Goal: Contribute content

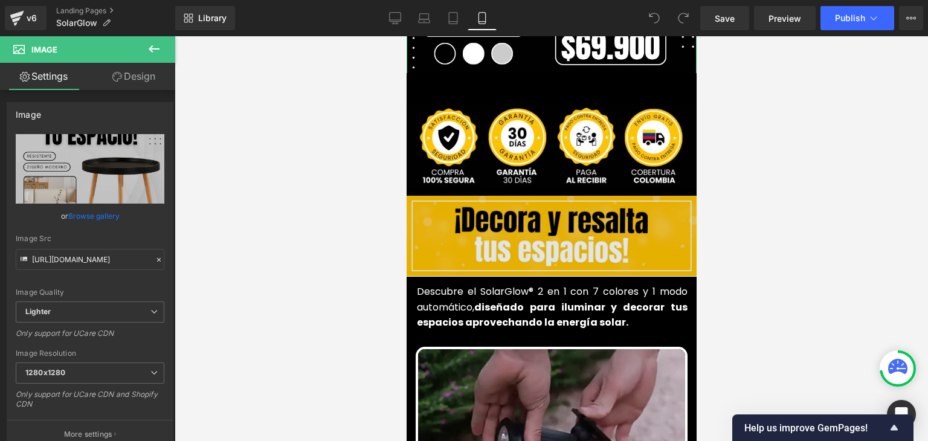
scroll to position [423, 0]
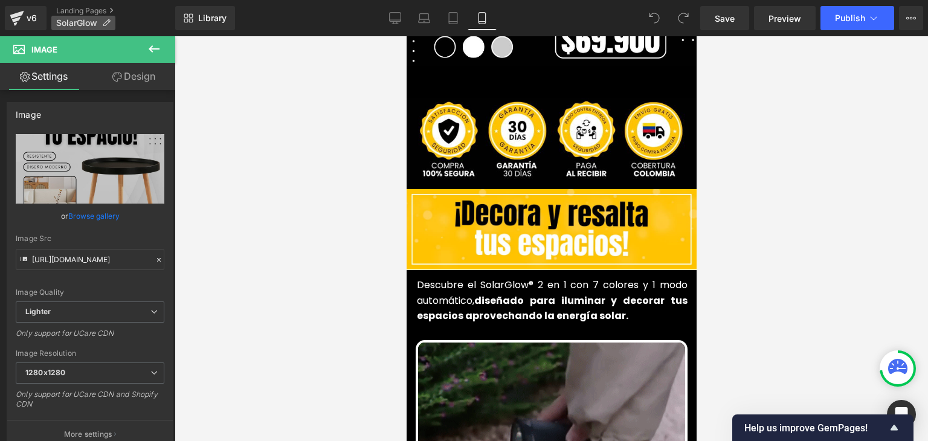
click at [104, 21] on icon at bounding box center [106, 23] width 8 height 8
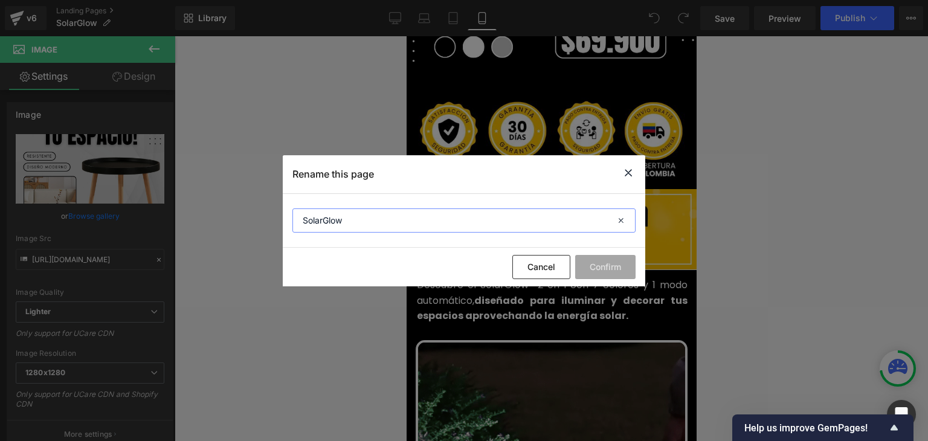
click at [317, 220] on input "SolarGlow" at bounding box center [463, 220] width 343 height 24
click at [628, 173] on icon at bounding box center [628, 173] width 15 height 15
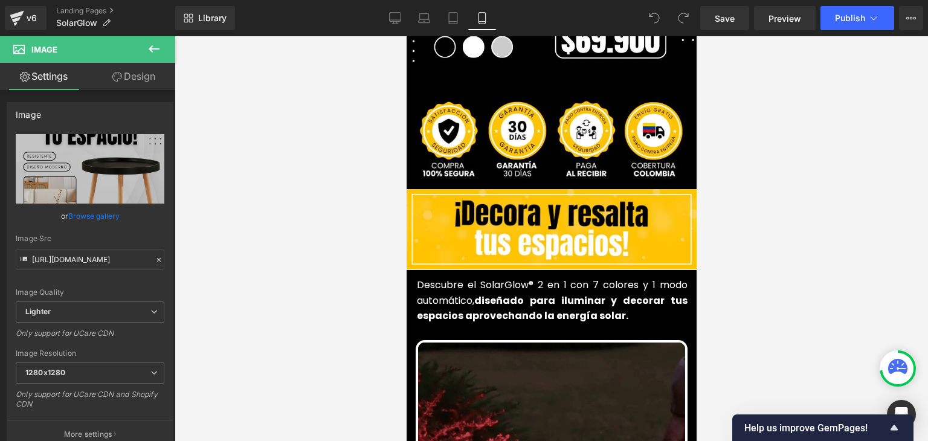
scroll to position [0, 0]
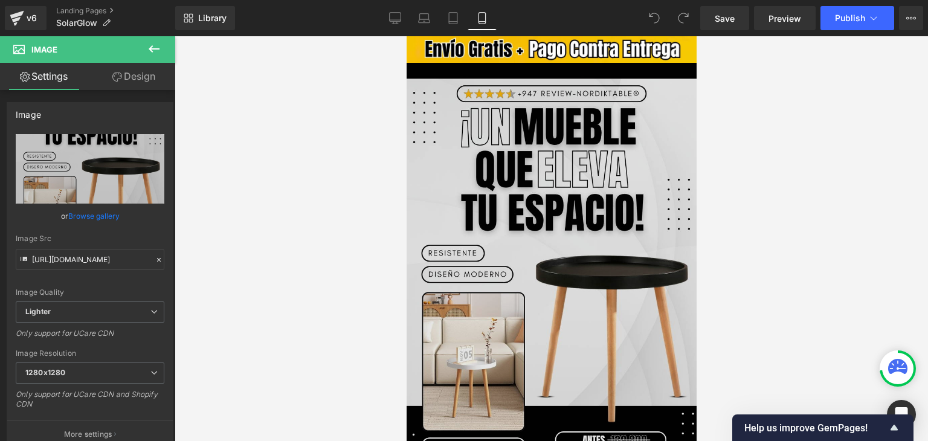
click at [546, 176] on img at bounding box center [551, 278] width 290 height 430
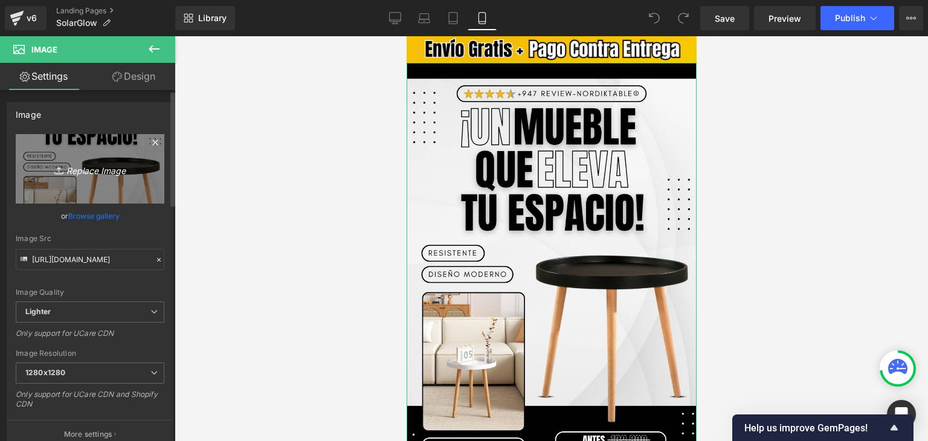
click at [102, 172] on icon "Replace Image" at bounding box center [90, 168] width 97 height 15
type input "C:\fakepath\Banner Landing.webp"
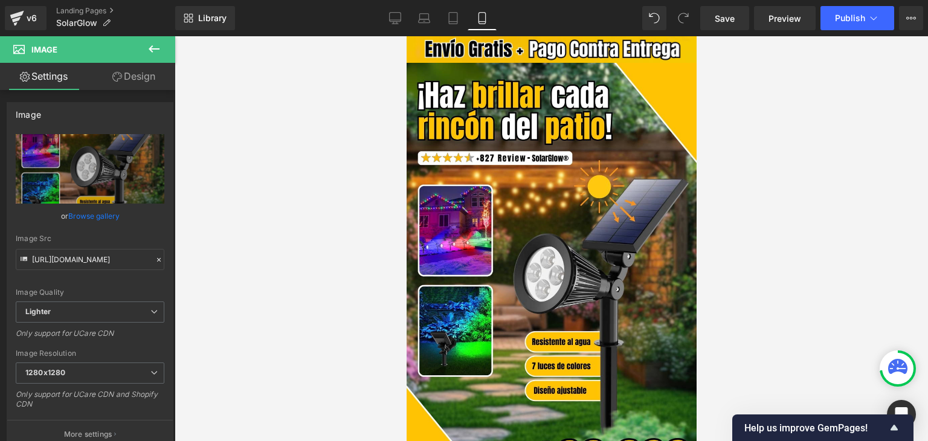
type input "[URL][DOMAIN_NAME]"
click at [833, 24] on button "Publish" at bounding box center [858, 18] width 74 height 24
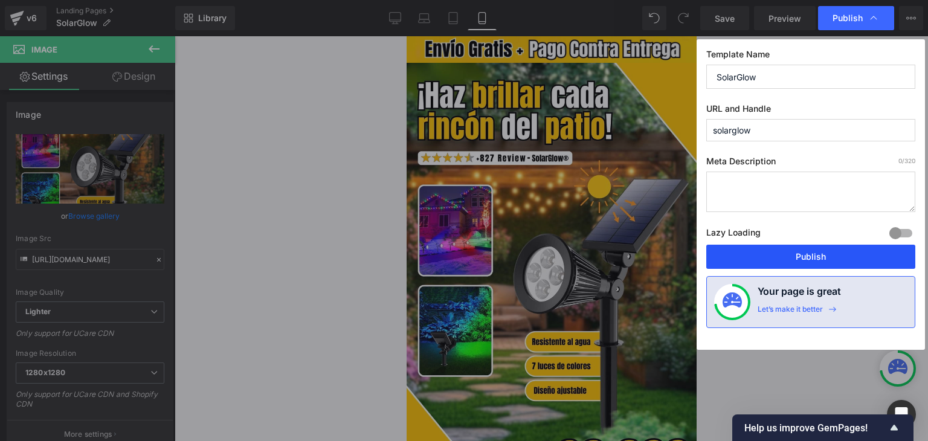
click at [803, 254] on button "Publish" at bounding box center [810, 257] width 209 height 24
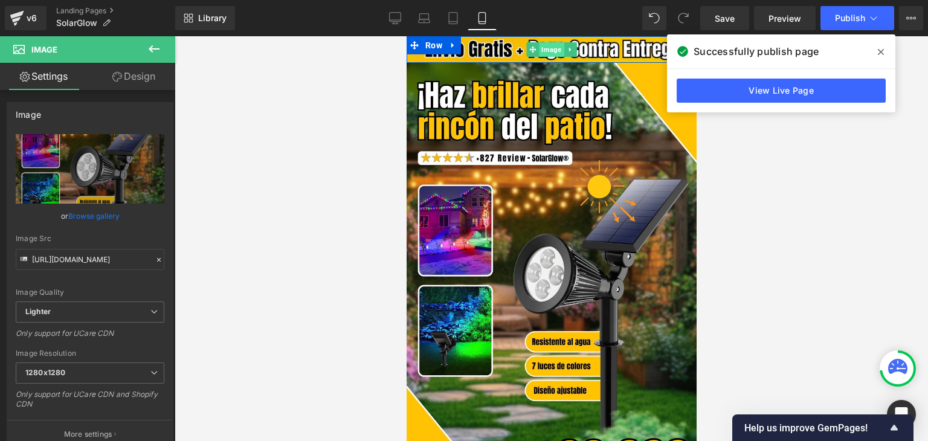
click at [542, 53] on span "Image" at bounding box center [550, 49] width 25 height 15
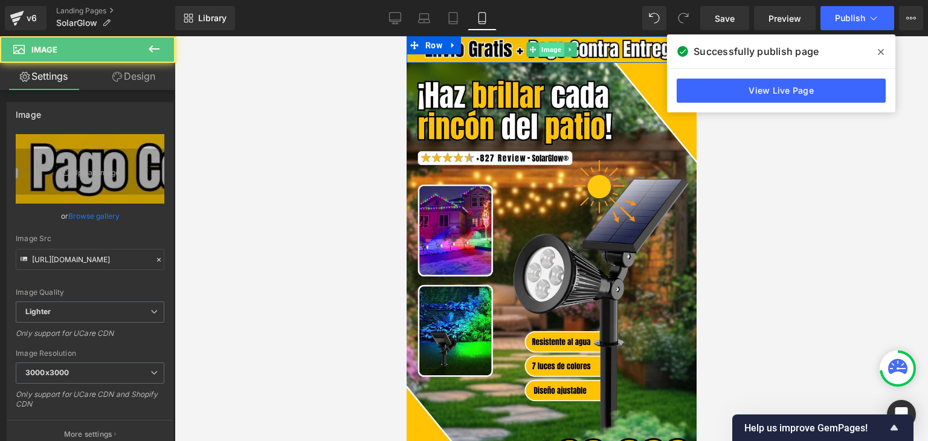
click at [543, 49] on span "Image" at bounding box center [550, 49] width 25 height 15
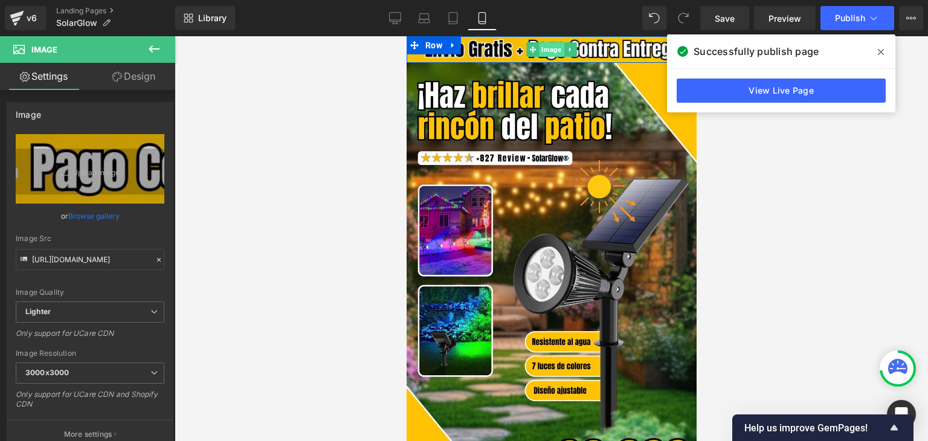
click at [547, 50] on span "Image" at bounding box center [550, 49] width 25 height 15
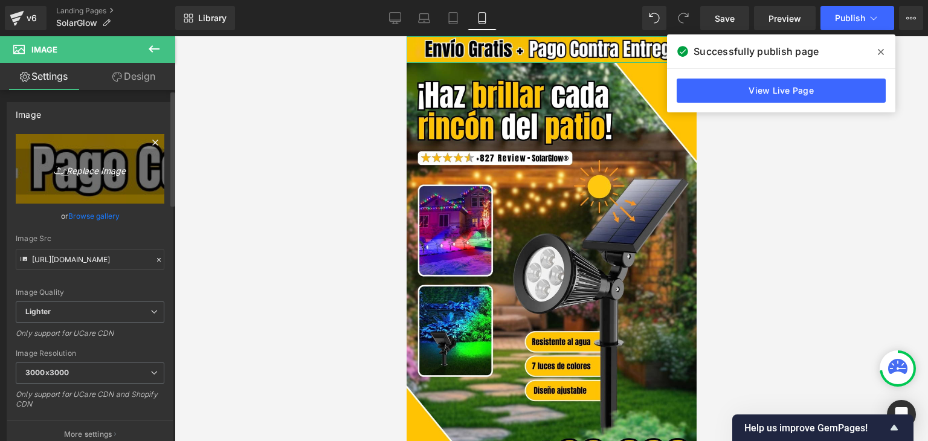
click at [115, 175] on icon "Replace Image" at bounding box center [90, 168] width 97 height 15
type input "C:\fakepath\Subtítulo (1).webp"
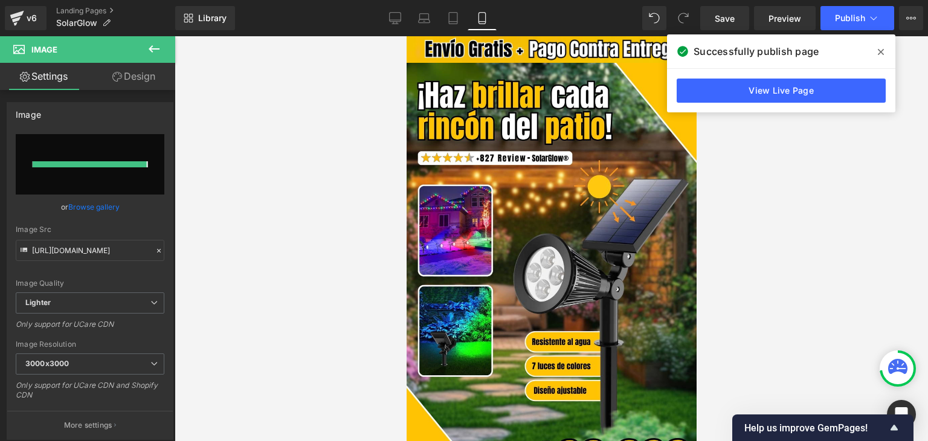
type input "[URL][DOMAIN_NAME]"
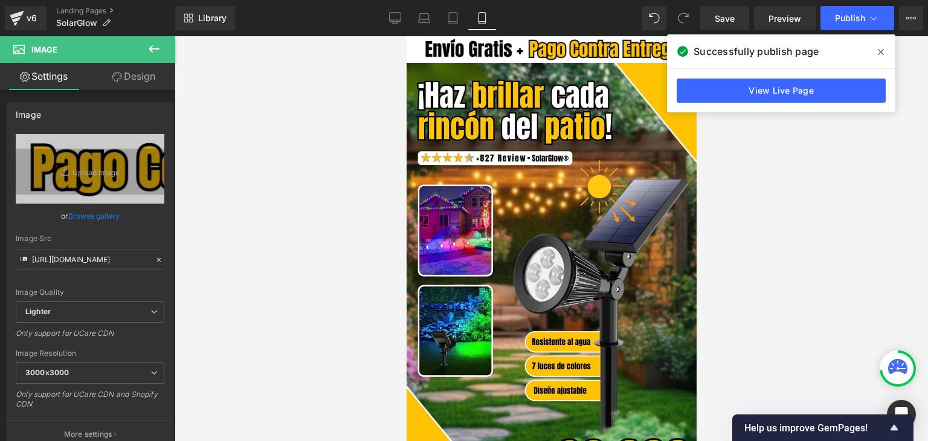
click at [882, 53] on icon at bounding box center [881, 52] width 6 height 10
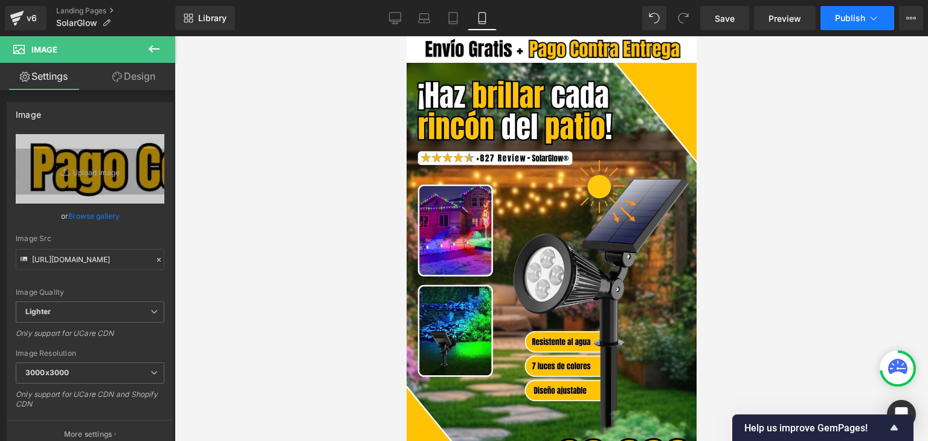
click at [848, 16] on span "Publish" at bounding box center [850, 18] width 30 height 10
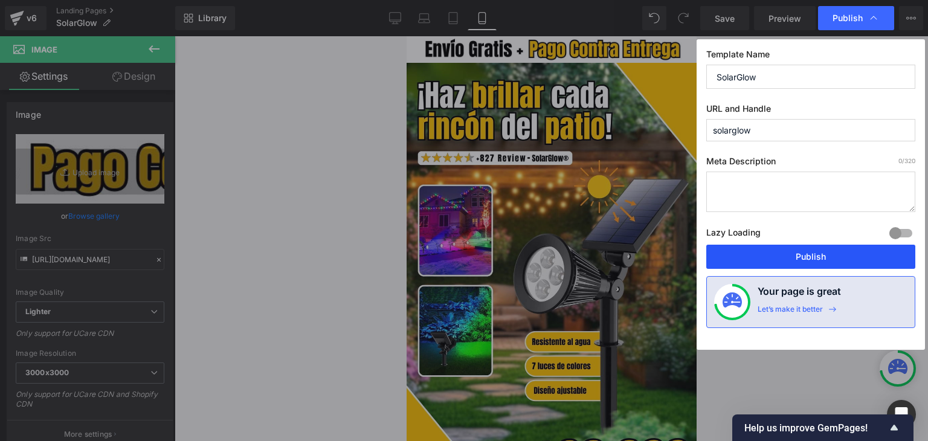
click at [803, 259] on button "Publish" at bounding box center [810, 257] width 209 height 24
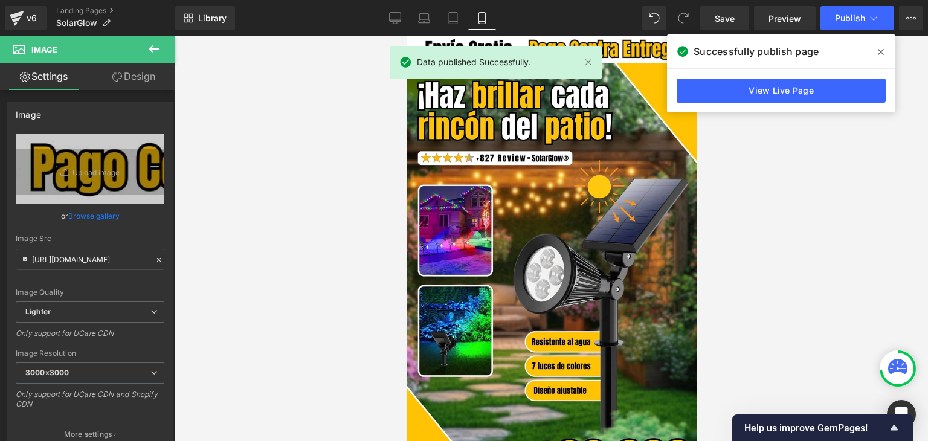
drag, startPoint x: 880, startPoint y: 54, endPoint x: 870, endPoint y: 59, distance: 10.8
click at [880, 54] on icon at bounding box center [881, 52] width 6 height 10
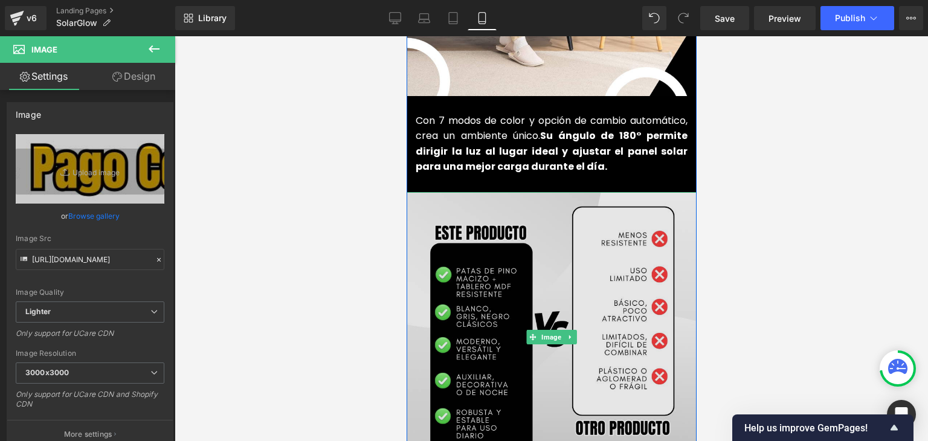
scroll to position [1088, 0]
